Goal: Task Accomplishment & Management: Manage account settings

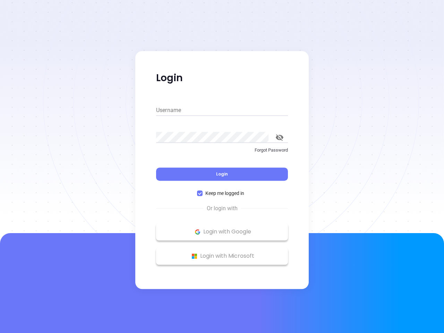
click at [222, 167] on div "Login" at bounding box center [222, 170] width 132 height 22
click at [222, 110] on input "Username" at bounding box center [222, 110] width 132 height 11
click at [280, 137] on icon "toggle password visibility" at bounding box center [280, 137] width 8 height 7
click at [222, 174] on span "Login" at bounding box center [222, 174] width 12 height 6
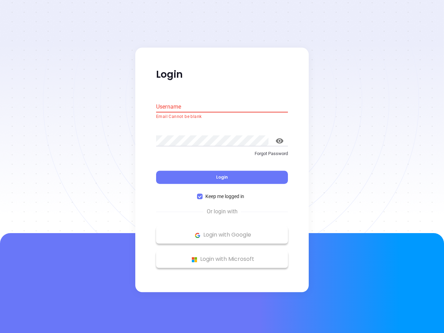
click at [222, 193] on span "Keep me logged in" at bounding box center [225, 197] width 44 height 8
click at [203, 194] on input "Keep me logged in" at bounding box center [200, 197] width 6 height 6
checkbox input "false"
click at [222, 232] on p "Login with Google" at bounding box center [222, 235] width 125 height 10
click at [222, 256] on p "Login with Microsoft" at bounding box center [222, 259] width 125 height 10
